Goal: Check status: Check status

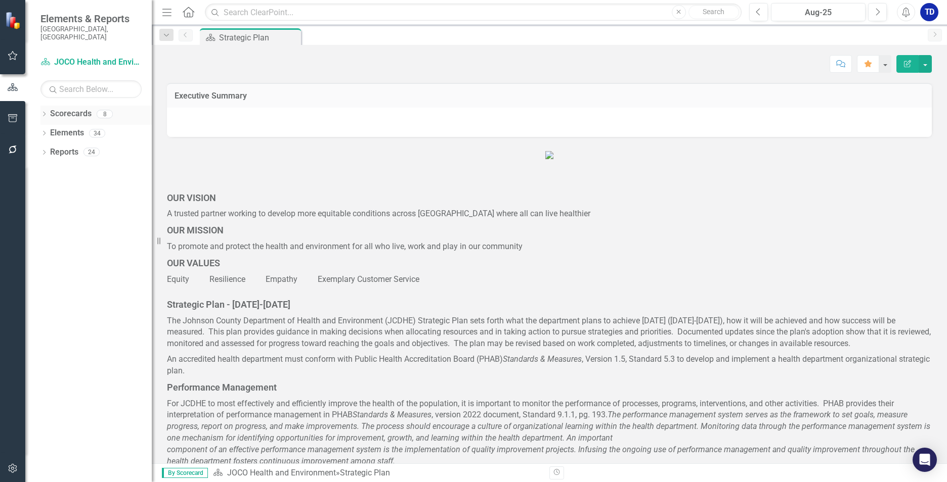
click at [47, 112] on icon "Dropdown" at bounding box center [43, 115] width 7 height 6
click at [50, 129] on div "Dropdown" at bounding box center [50, 133] width 8 height 9
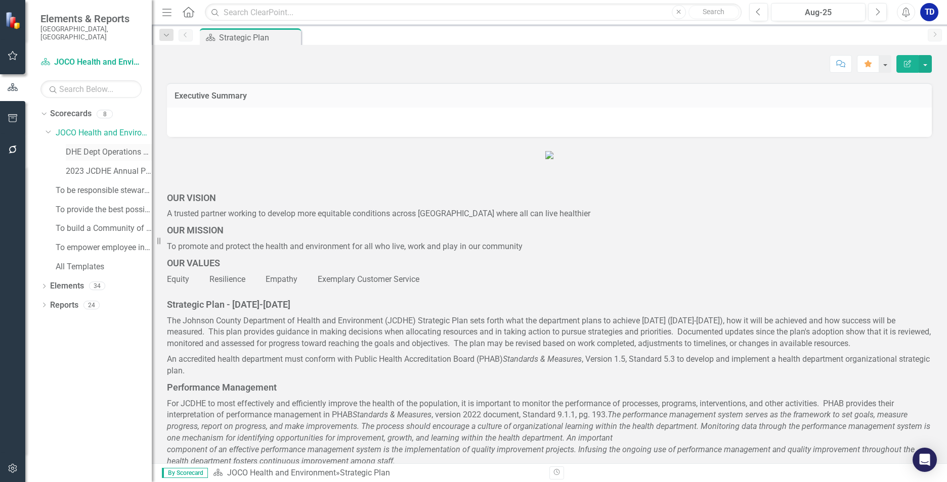
click at [78, 147] on link "DHE Dept Operations PM Scorecard" at bounding box center [109, 153] width 86 height 12
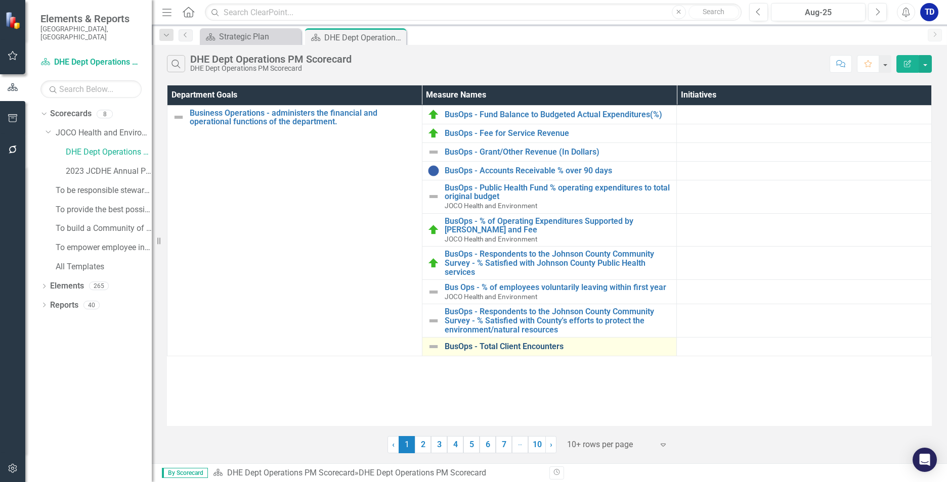
click at [489, 349] on link "BusOps - Total Client Encounters" at bounding box center [558, 346] width 227 height 9
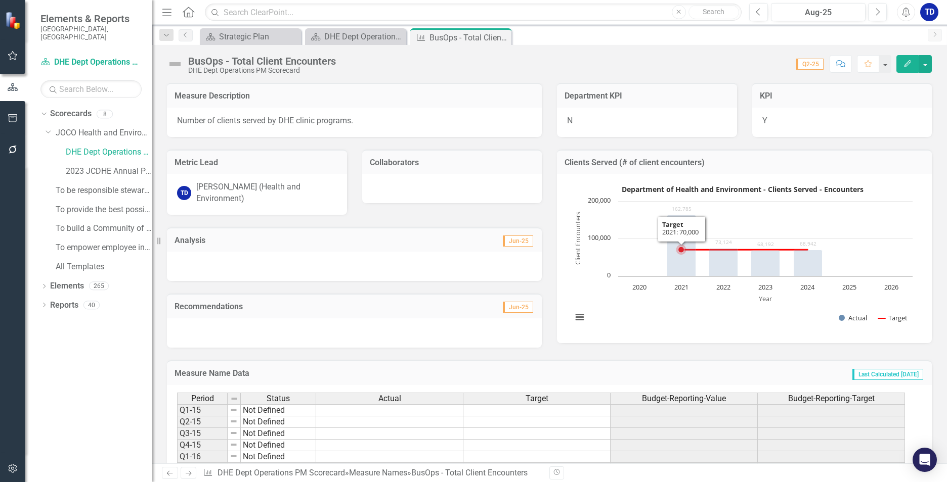
click at [645, 250] on rect "Interactive chart" at bounding box center [742, 258] width 350 height 152
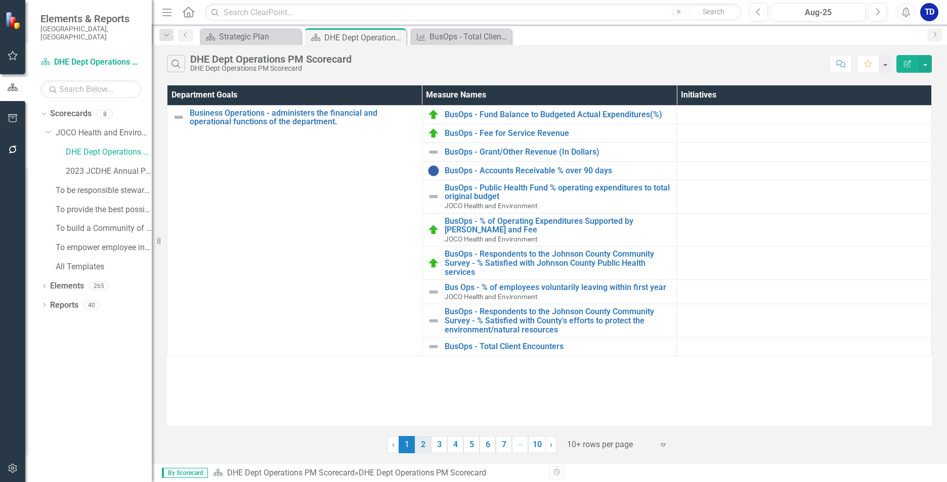
click at [425, 449] on link "2" at bounding box center [423, 444] width 16 height 17
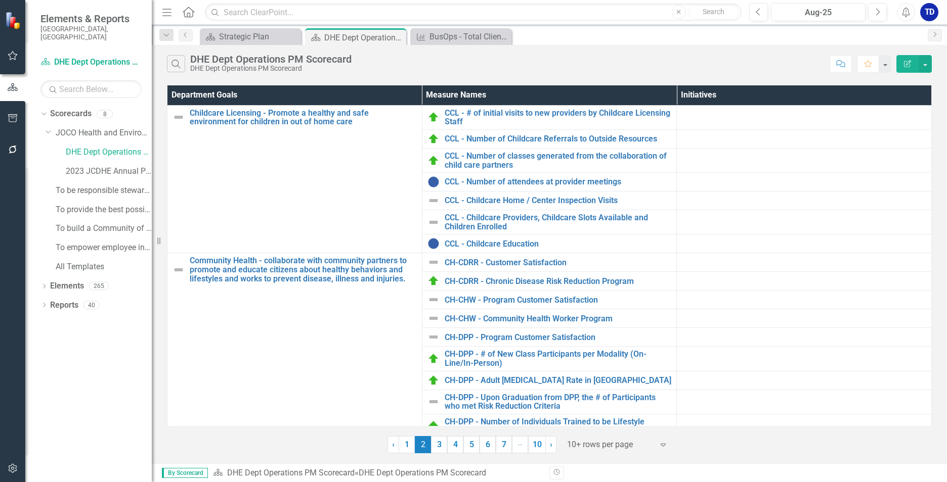
click at [441, 445] on link "3" at bounding box center [439, 444] width 16 height 17
